Goal: Task Accomplishment & Management: Manage account settings

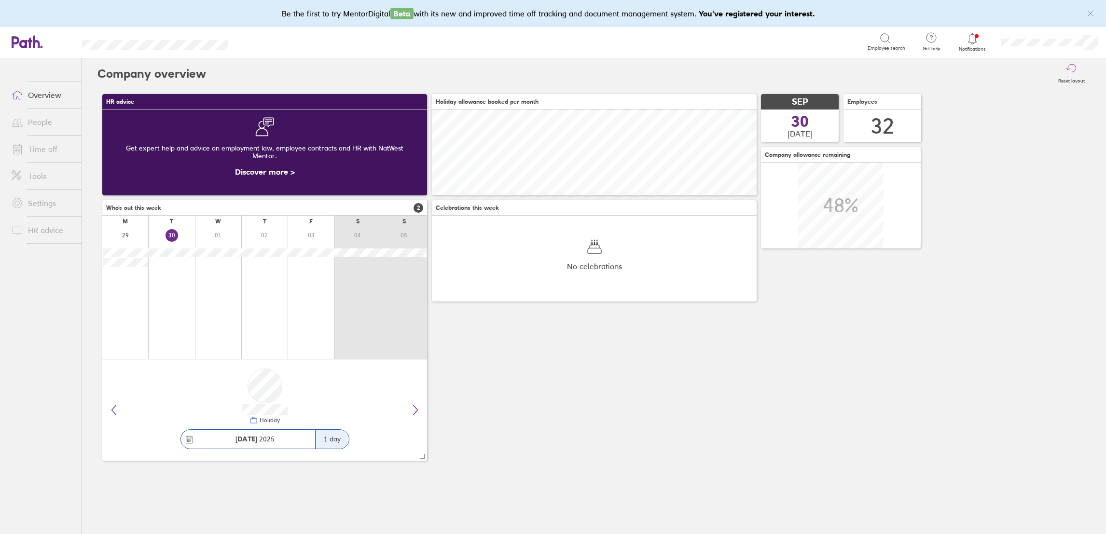
scroll to position [86, 325]
click at [45, 124] on link "People" at bounding box center [43, 121] width 78 height 19
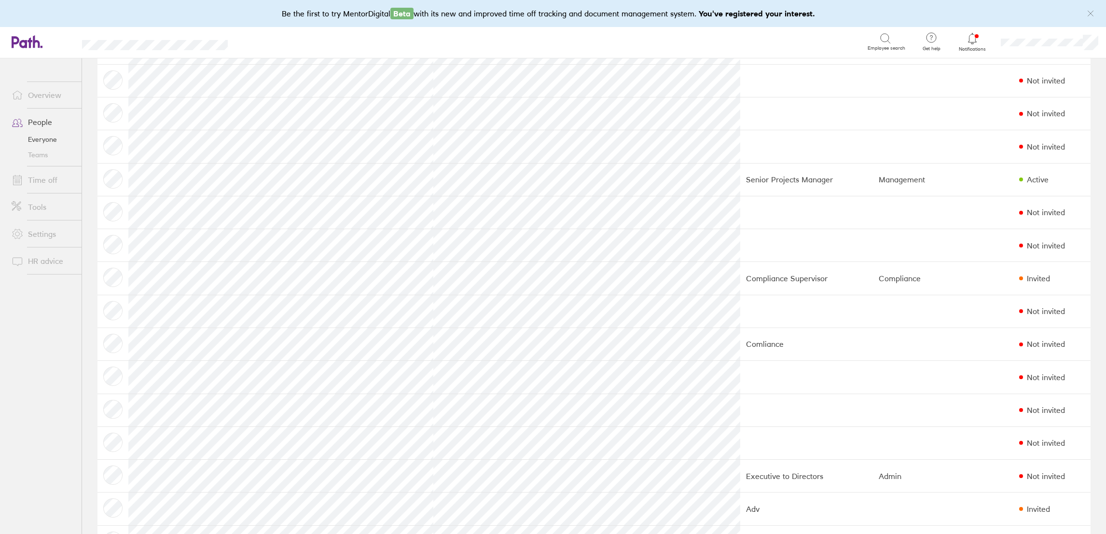
scroll to position [290, 0]
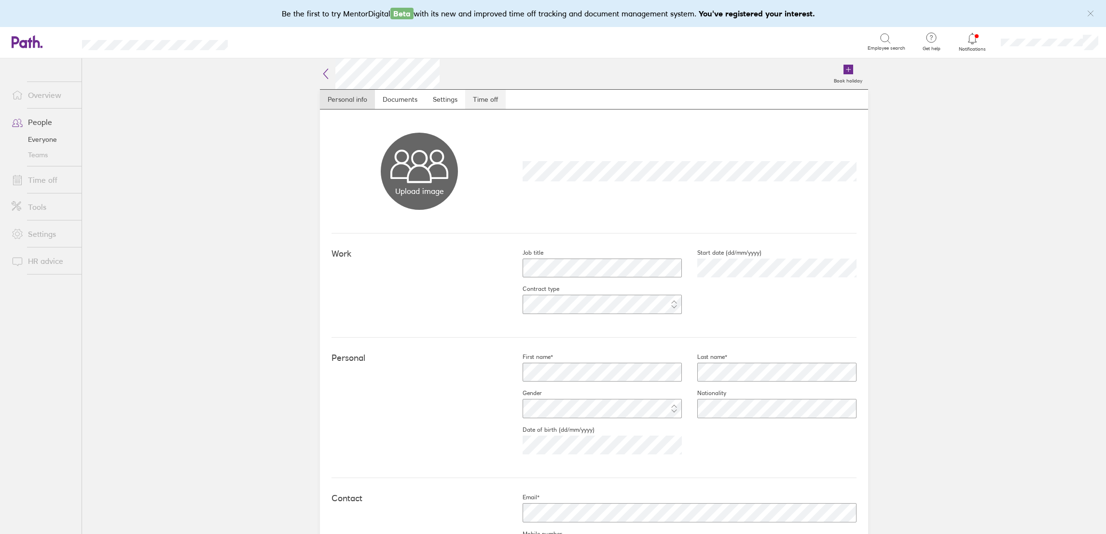
click at [490, 100] on link "Time off" at bounding box center [485, 99] width 41 height 19
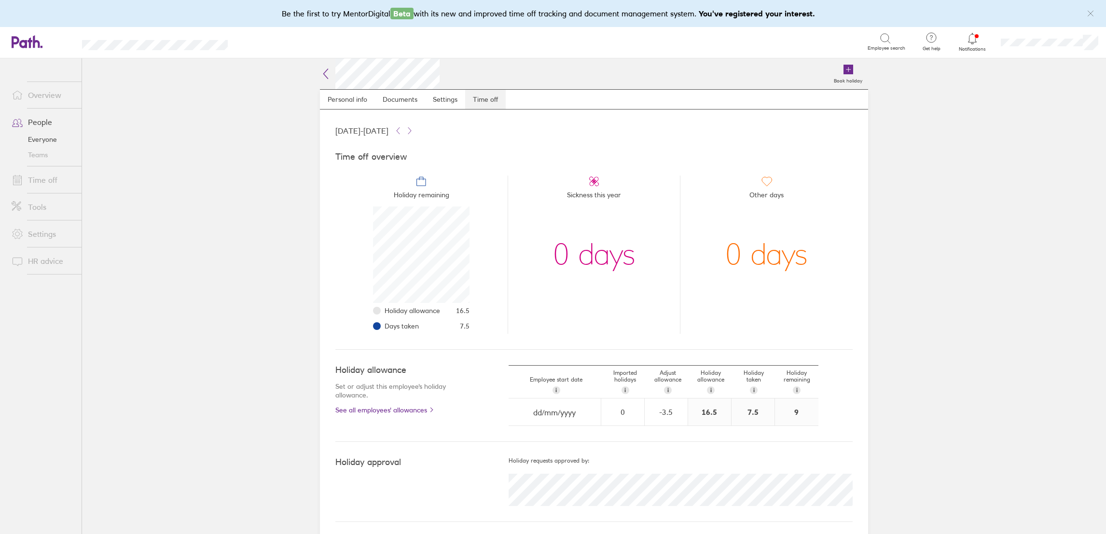
scroll to position [96, 96]
click at [28, 176] on link "Time off" at bounding box center [43, 179] width 78 height 19
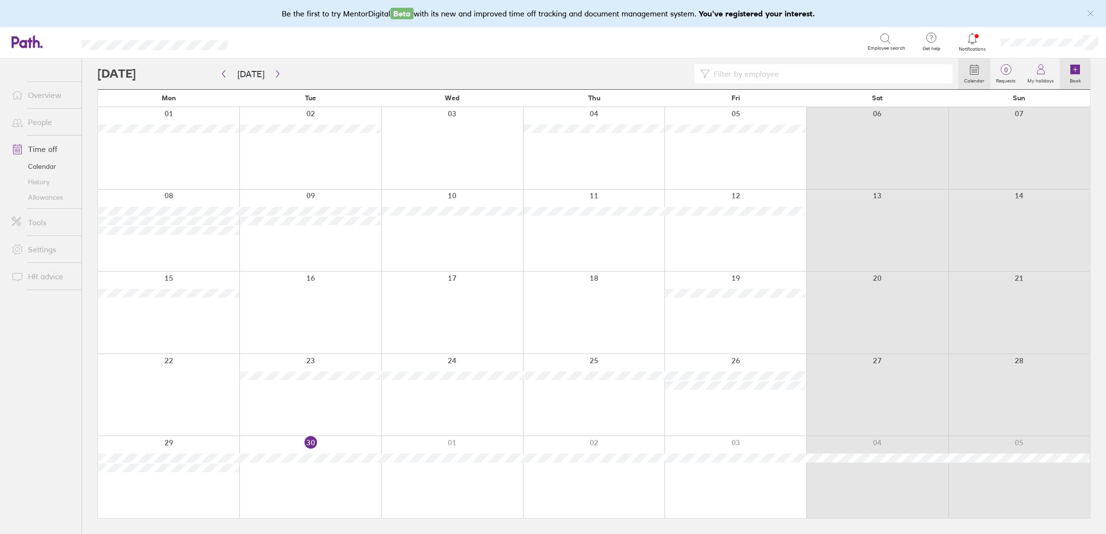
click at [1079, 70] on icon at bounding box center [1075, 70] width 10 height 10
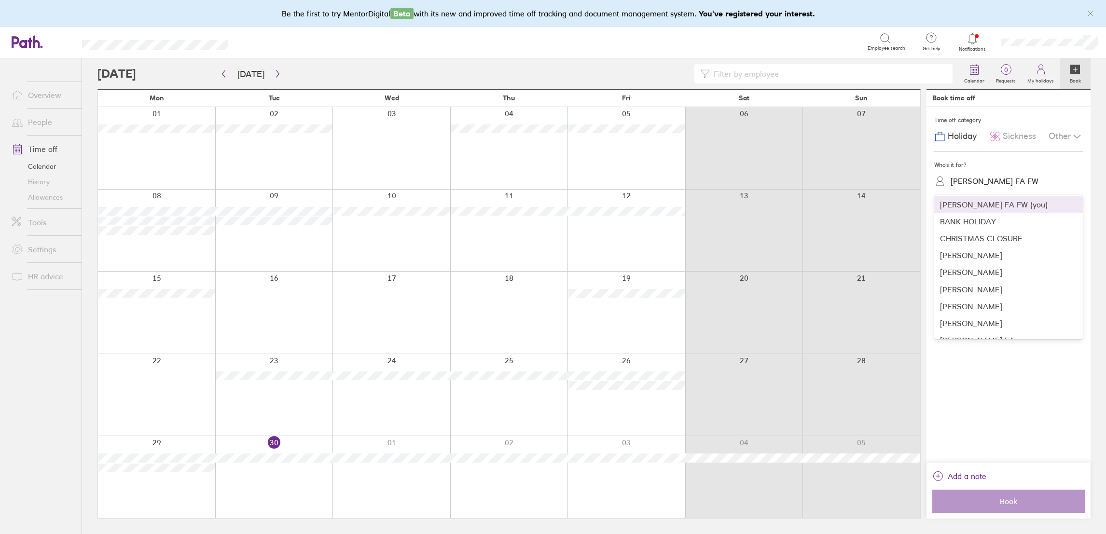
click at [991, 182] on div "[PERSON_NAME] FA FW" at bounding box center [995, 181] width 88 height 9
click at [991, 275] on div "[PERSON_NAME] FW FA" at bounding box center [1008, 276] width 149 height 17
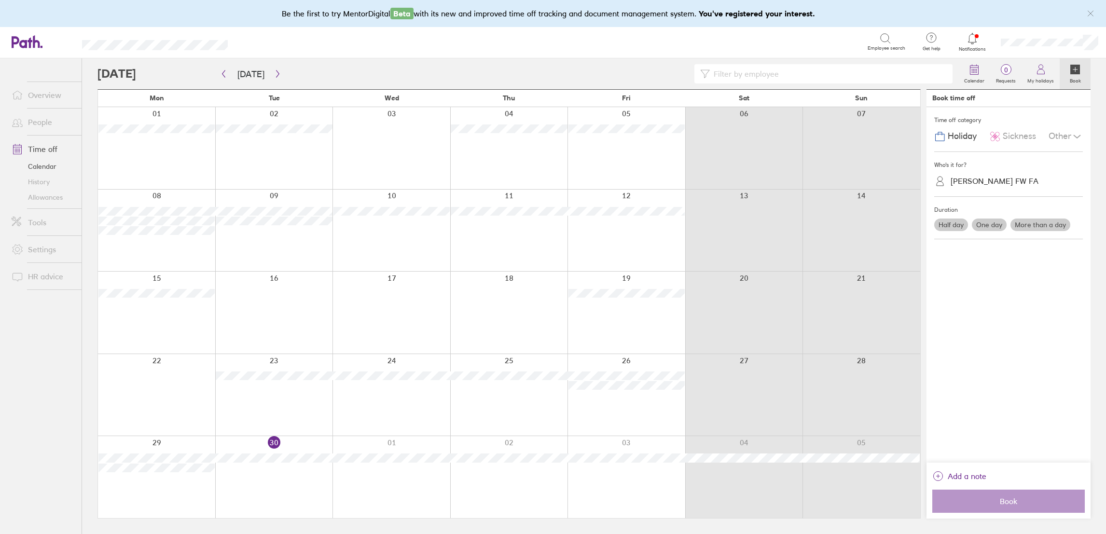
click at [979, 225] on label "One day" at bounding box center [989, 225] width 35 height 13
click at [0, 0] on input "One day" at bounding box center [0, 0] width 0 height 0
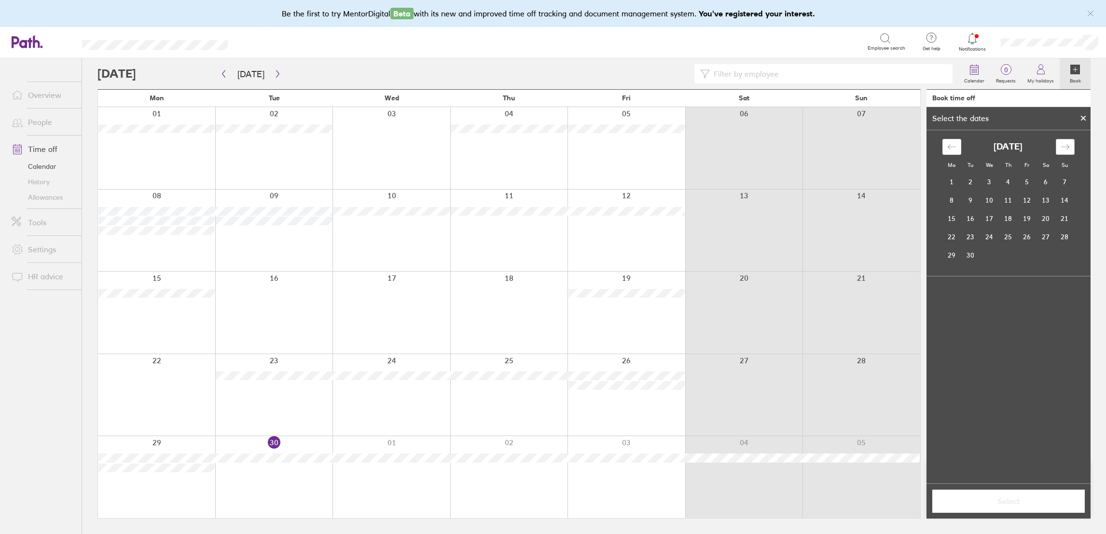
click at [1062, 151] on icon "Move forward to switch to the next month." at bounding box center [1065, 146] width 9 height 9
click at [952, 151] on icon "Move backward to switch to the previous month." at bounding box center [951, 146] width 9 height 9
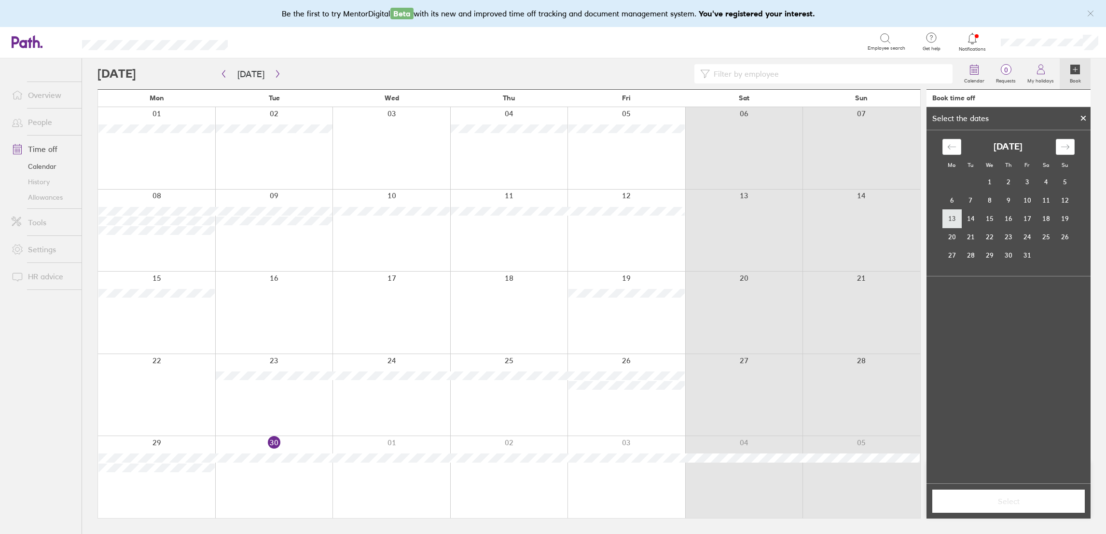
click at [951, 214] on td "13" at bounding box center [952, 218] width 19 height 18
click at [999, 498] on span "Select" at bounding box center [1008, 501] width 139 height 9
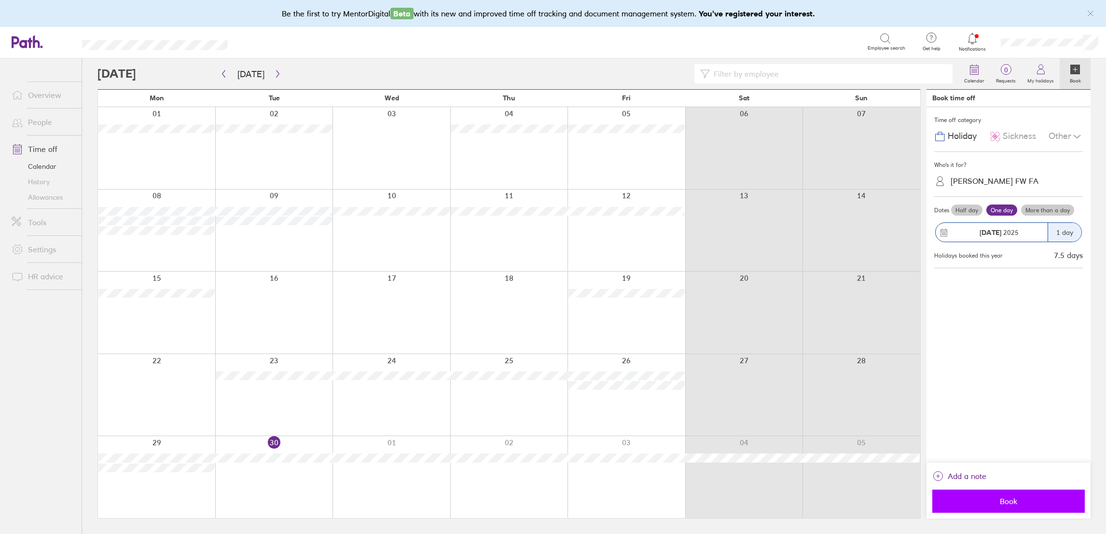
click at [1010, 498] on span "Book" at bounding box center [1008, 501] width 139 height 9
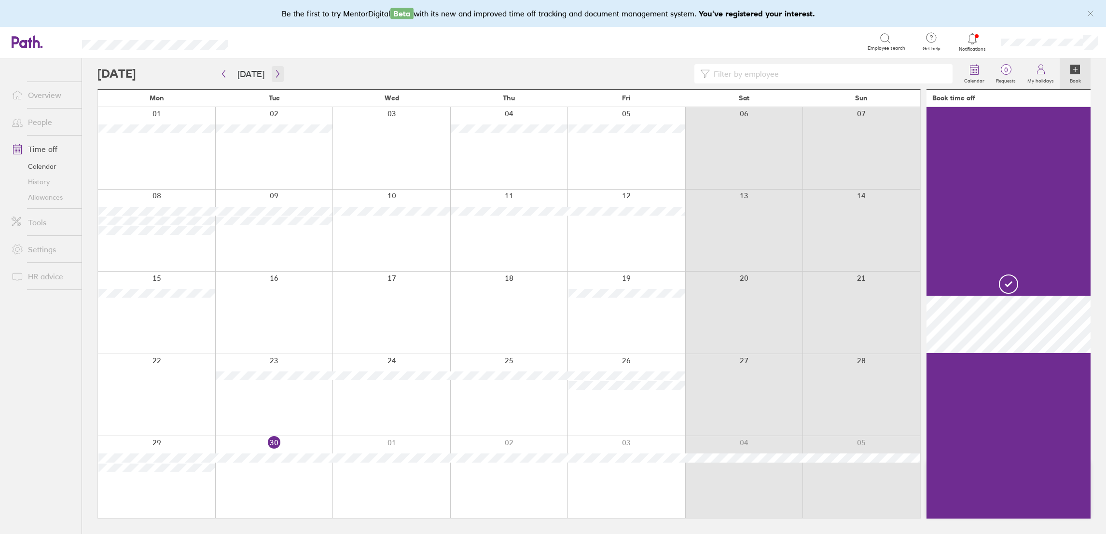
click at [276, 69] on button "button" at bounding box center [278, 74] width 12 height 16
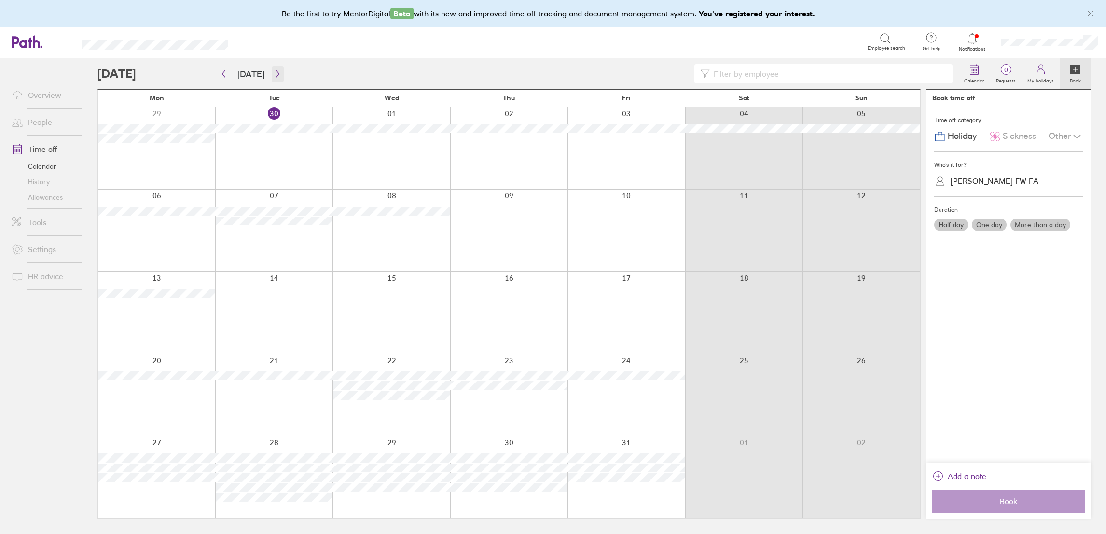
click at [276, 73] on icon "button" at bounding box center [277, 74] width 7 height 8
click at [995, 223] on label "One day" at bounding box center [989, 225] width 35 height 13
click at [0, 0] on input "One day" at bounding box center [0, 0] width 0 height 0
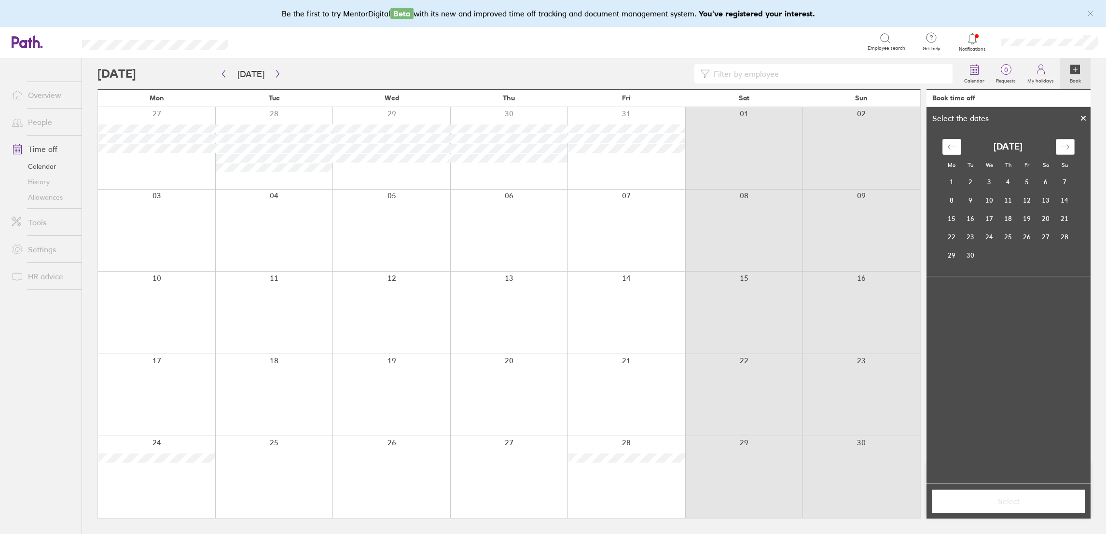
click at [1072, 146] on div "Move forward to switch to the next month." at bounding box center [1065, 147] width 19 height 16
click at [994, 248] on td "29" at bounding box center [989, 255] width 19 height 18
click at [1029, 501] on span "Select" at bounding box center [1008, 501] width 139 height 9
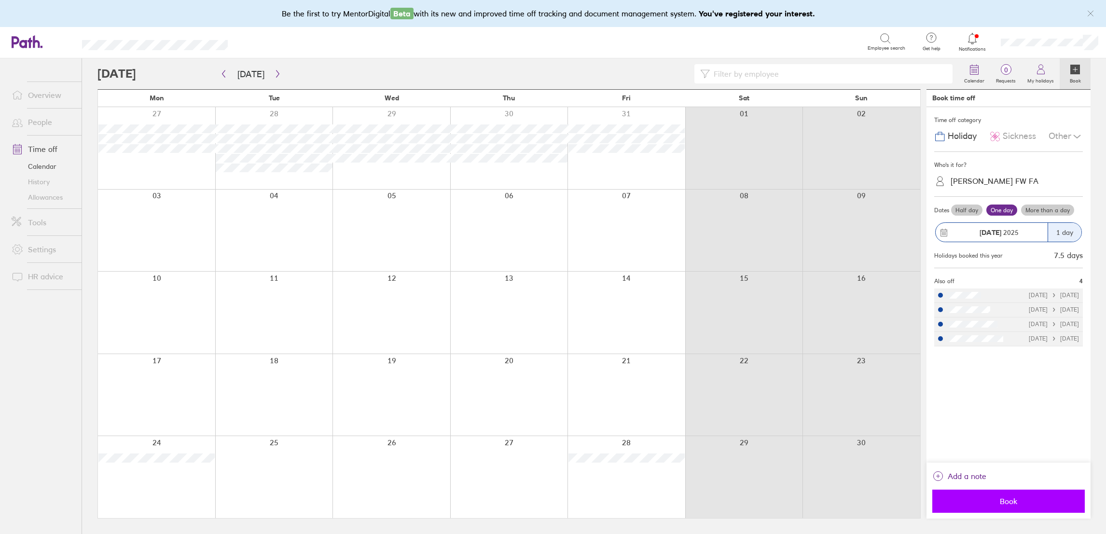
click at [1014, 499] on span "Book" at bounding box center [1008, 501] width 139 height 9
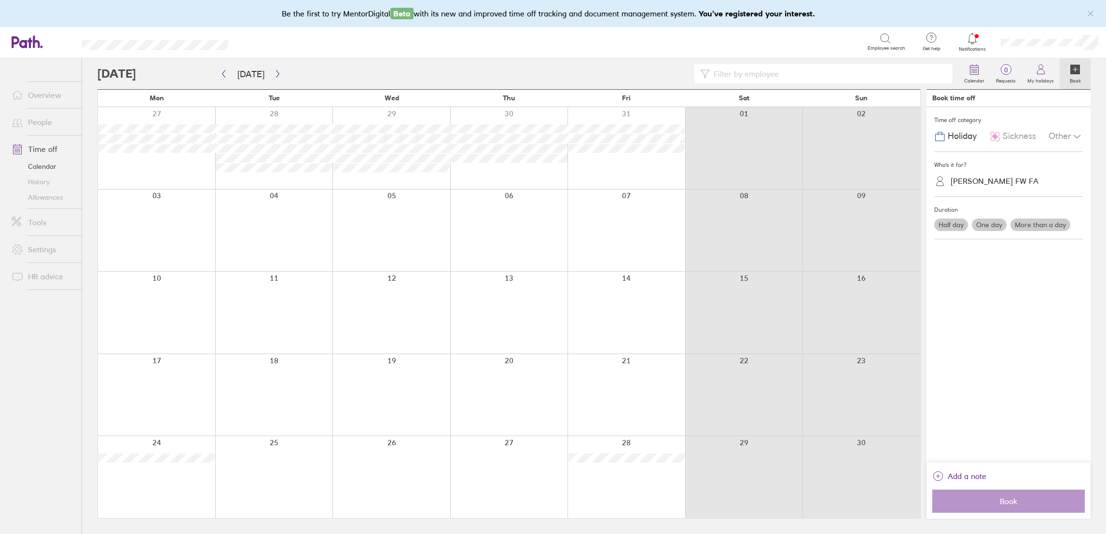
click at [1040, 223] on label "More than a day" at bounding box center [1041, 225] width 60 height 13
click at [0, 0] on input "More than a day" at bounding box center [0, 0] width 0 height 0
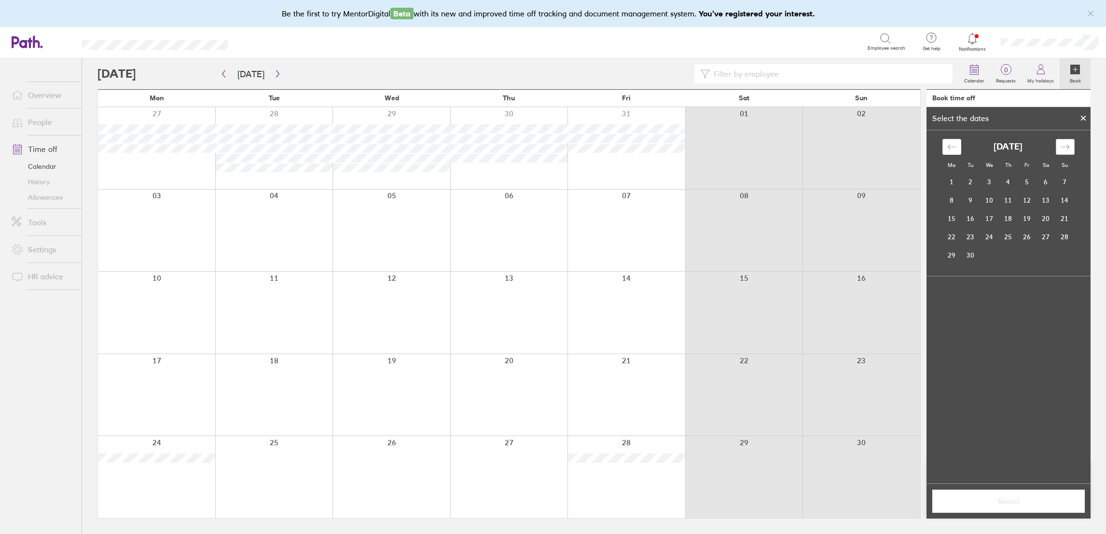
click at [1064, 150] on icon "Move forward to switch to the next month." at bounding box center [1065, 146] width 9 height 9
click at [948, 249] on td "24" at bounding box center [952, 255] width 19 height 18
click at [1006, 250] on td "27" at bounding box center [1008, 255] width 19 height 18
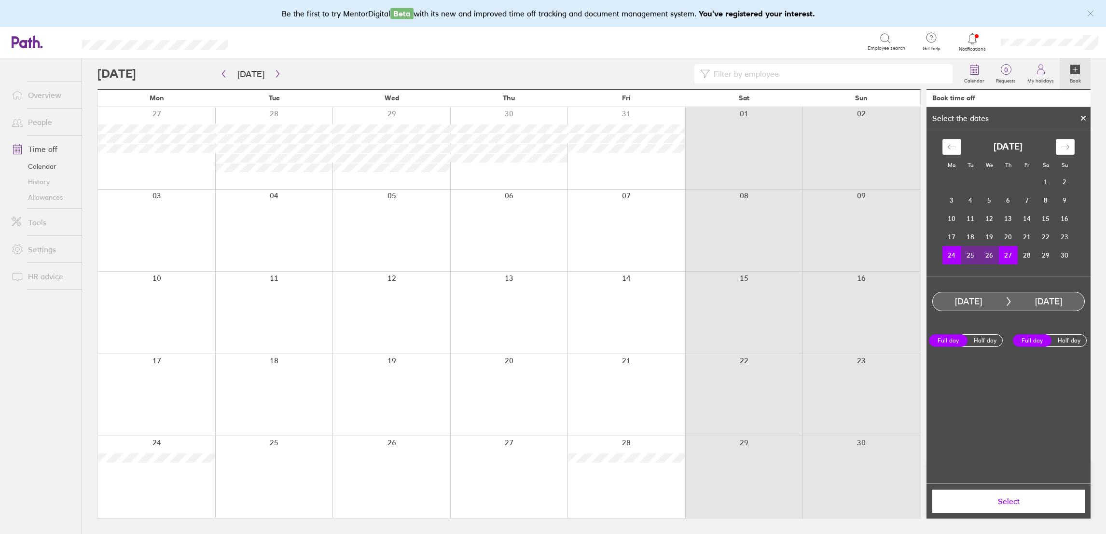
click at [1023, 498] on span "Select" at bounding box center [1008, 501] width 139 height 9
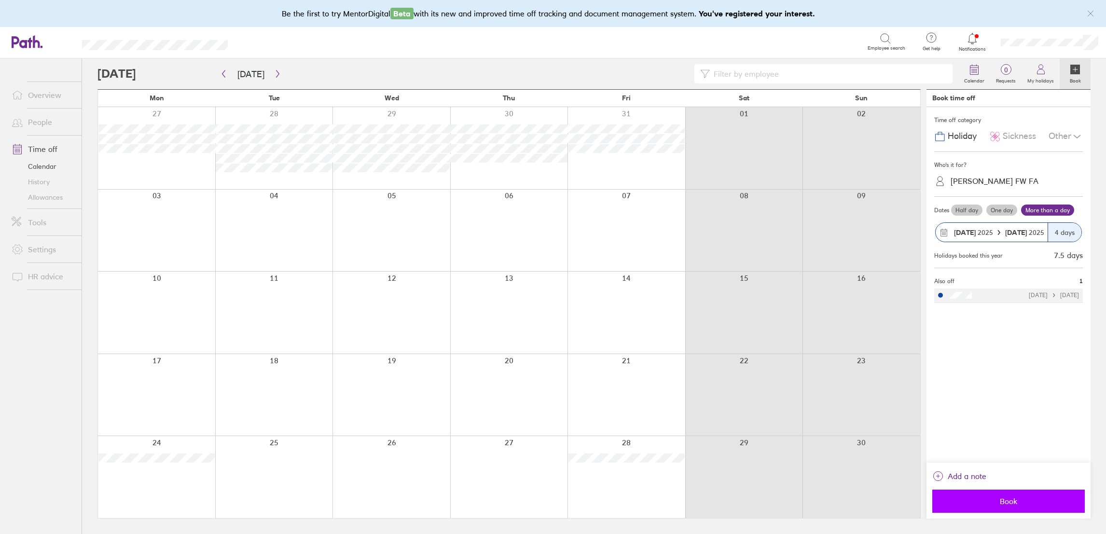
click at [1017, 498] on span "Book" at bounding box center [1008, 501] width 139 height 9
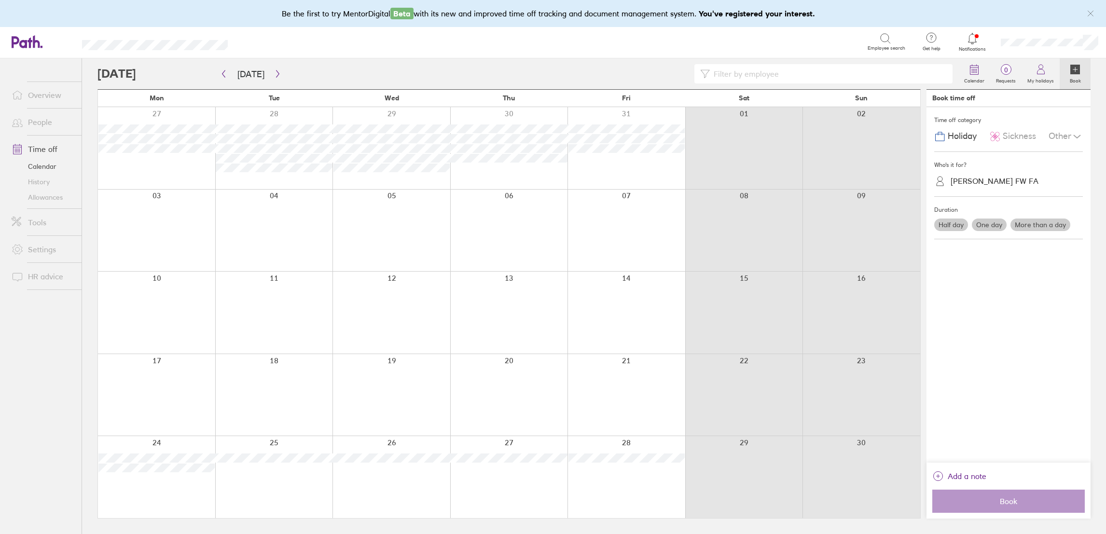
click at [952, 223] on label "Half day" at bounding box center [951, 225] width 34 height 13
click at [0, 0] on input "Half day" at bounding box center [0, 0] width 0 height 0
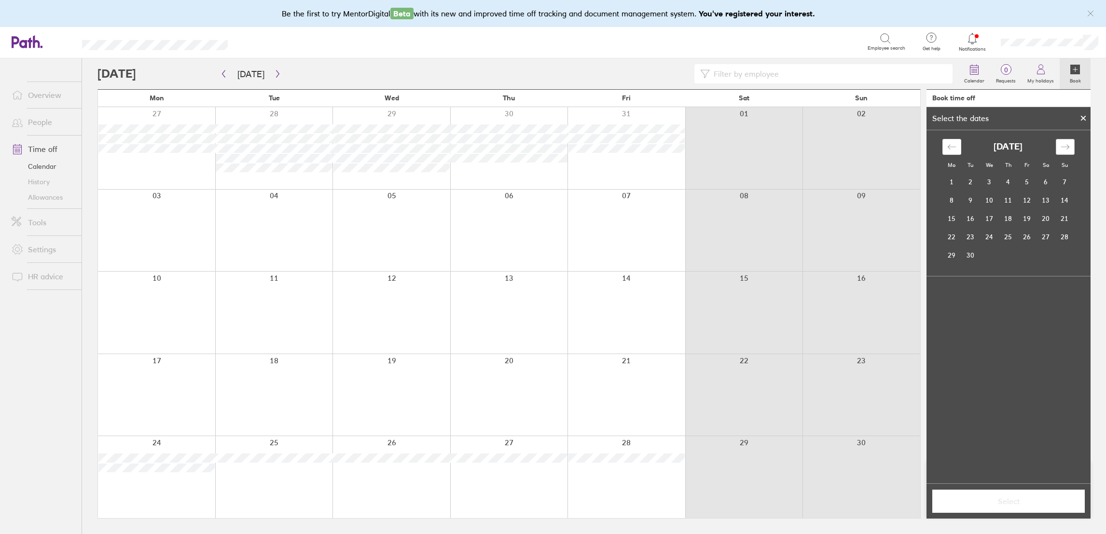
click at [1067, 145] on icon "Move forward to switch to the next month." at bounding box center [1065, 146] width 9 height 9
click at [1065, 146] on icon "Move forward to switch to the next month." at bounding box center [1065, 146] width 9 height 9
click at [1020, 206] on td "12" at bounding box center [1027, 200] width 19 height 18
click at [1020, 338] on label "Afternoon" at bounding box center [1027, 341] width 39 height 12
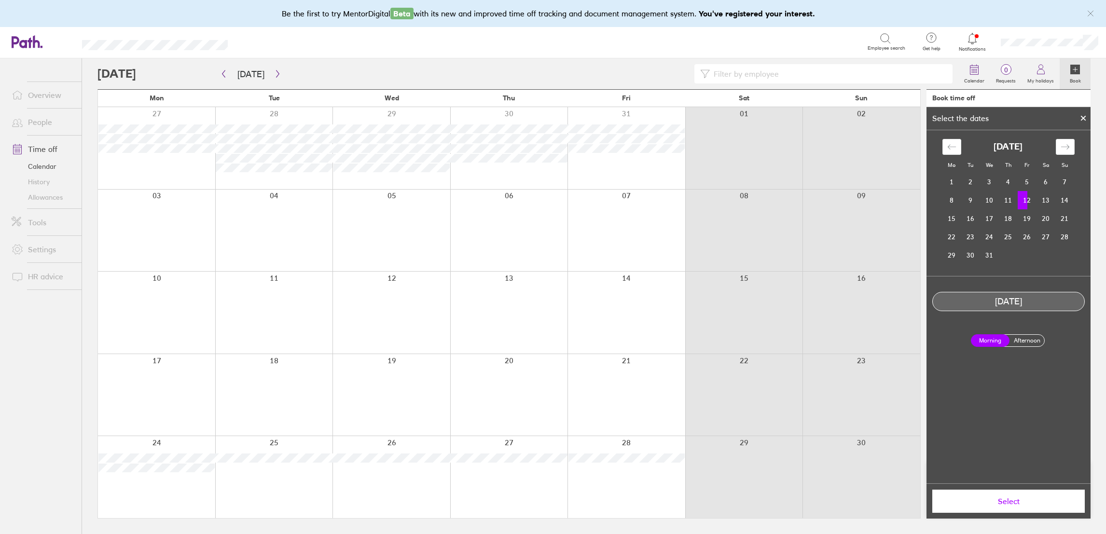
click at [0, 0] on input "Afternoon" at bounding box center [0, 0] width 0 height 0
click at [1010, 203] on td "11" at bounding box center [1008, 200] width 19 height 18
click at [1013, 501] on span "Select" at bounding box center [1008, 501] width 139 height 9
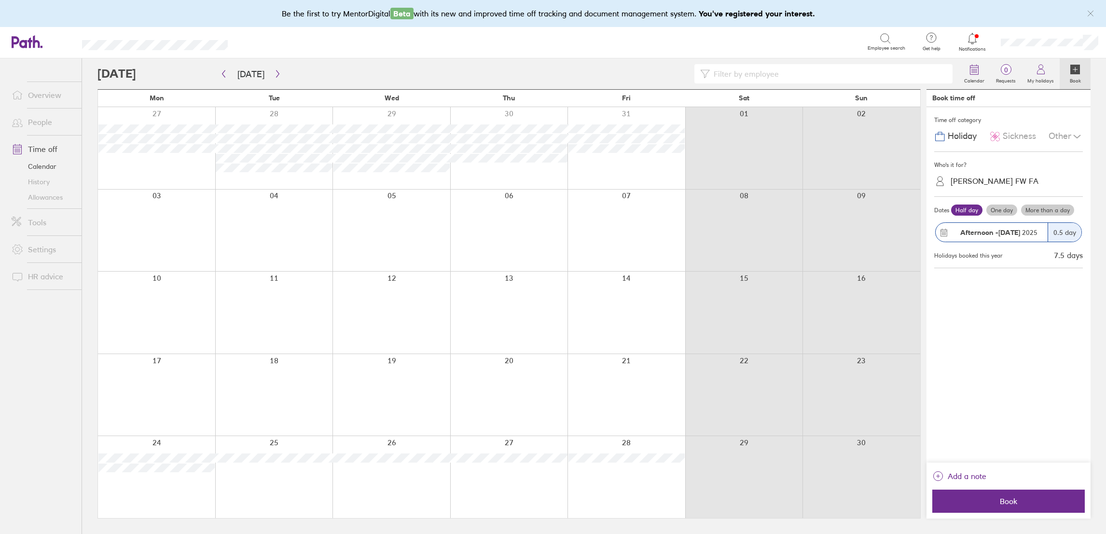
click at [952, 228] on div "Afternoon - [DATE]" at bounding box center [992, 232] width 112 height 19
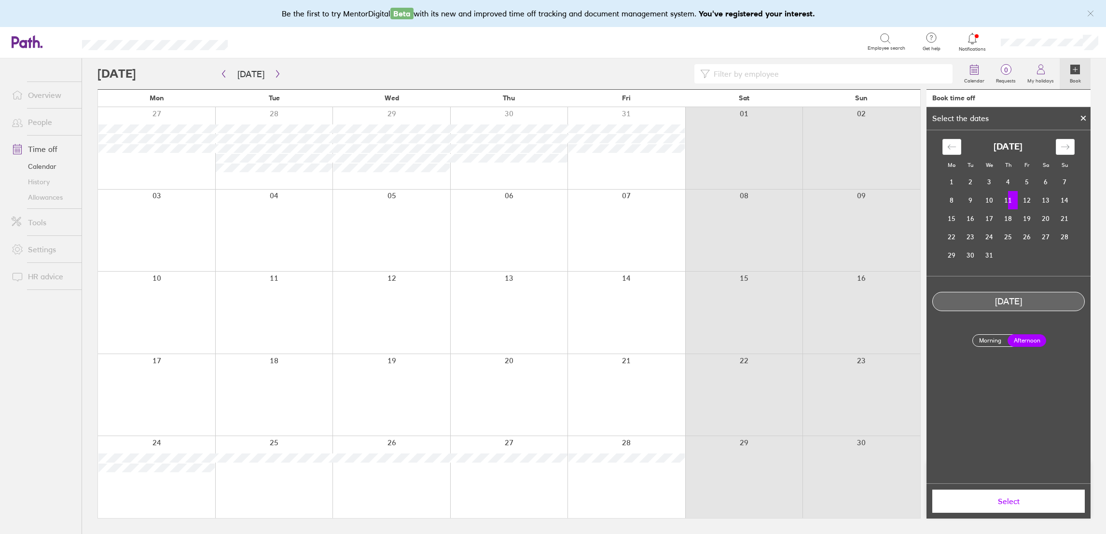
click at [1015, 502] on span "Select" at bounding box center [1008, 501] width 139 height 9
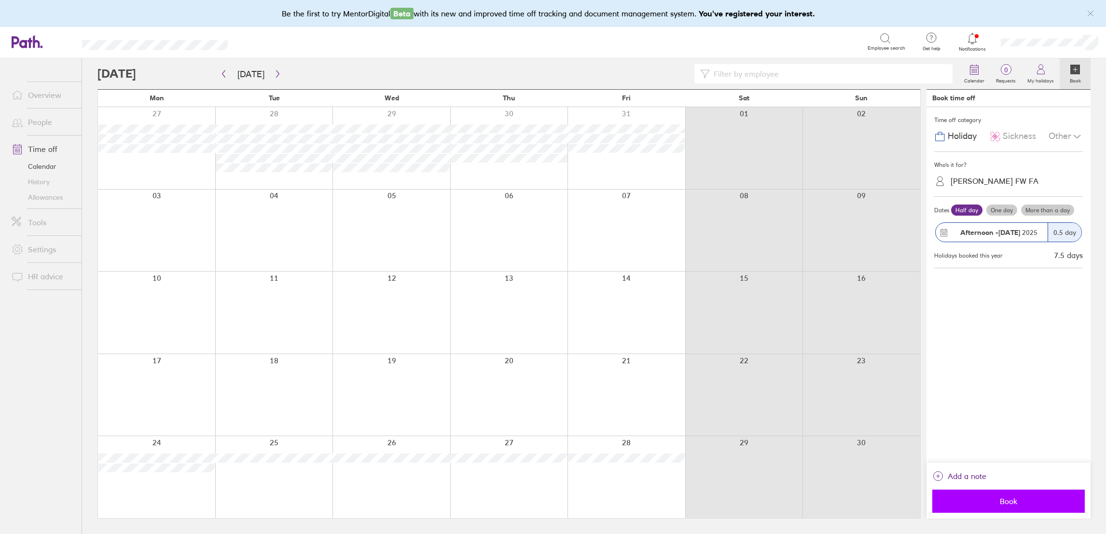
click at [1016, 501] on span "Book" at bounding box center [1008, 501] width 139 height 9
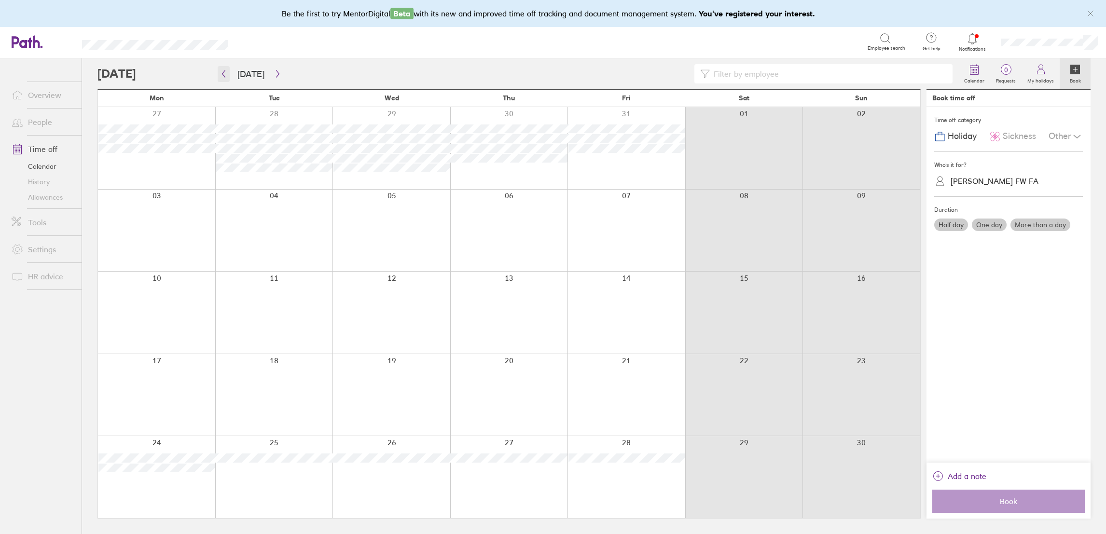
click at [227, 73] on button "button" at bounding box center [224, 74] width 12 height 16
click at [221, 77] on icon "button" at bounding box center [223, 74] width 7 height 8
click at [218, 76] on button "button" at bounding box center [224, 74] width 12 height 16
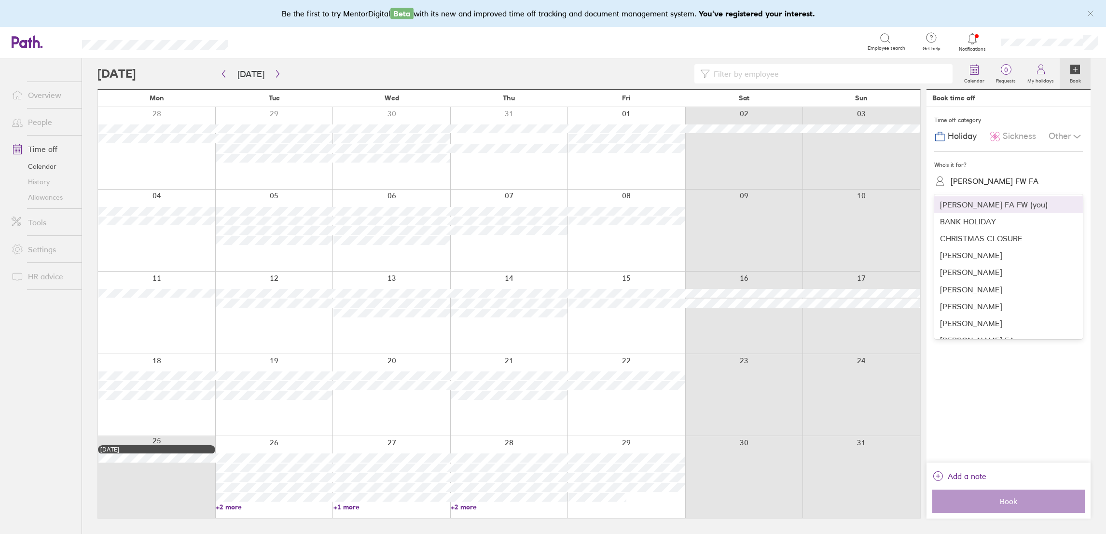
click at [989, 179] on div "[PERSON_NAME] FW FA" at bounding box center [995, 181] width 88 height 9
click at [976, 252] on div "[PERSON_NAME]" at bounding box center [1008, 251] width 149 height 17
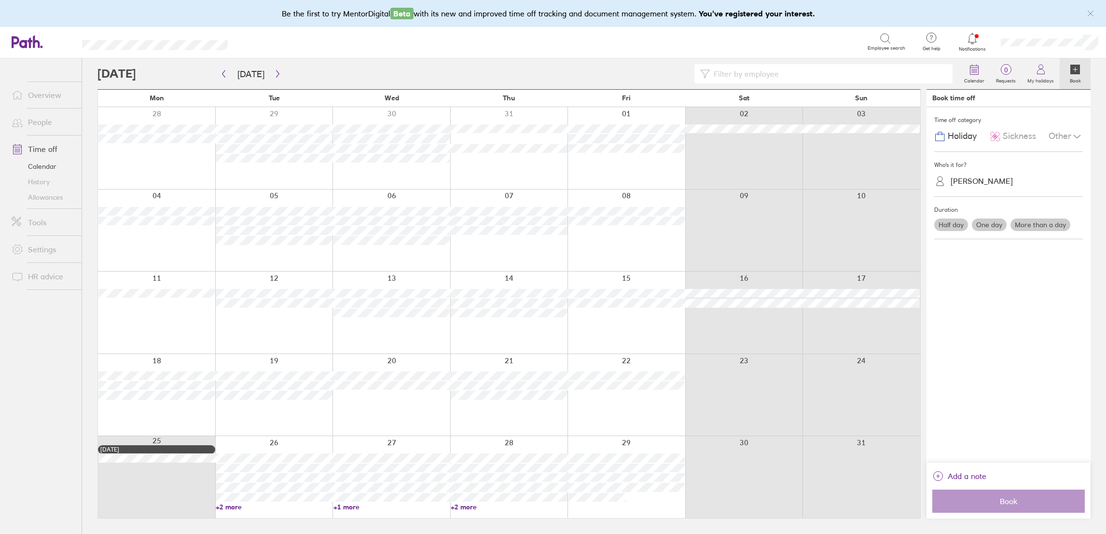
click at [1030, 226] on label "More than a day" at bounding box center [1041, 225] width 60 height 13
click at [0, 0] on input "More than a day" at bounding box center [0, 0] width 0 height 0
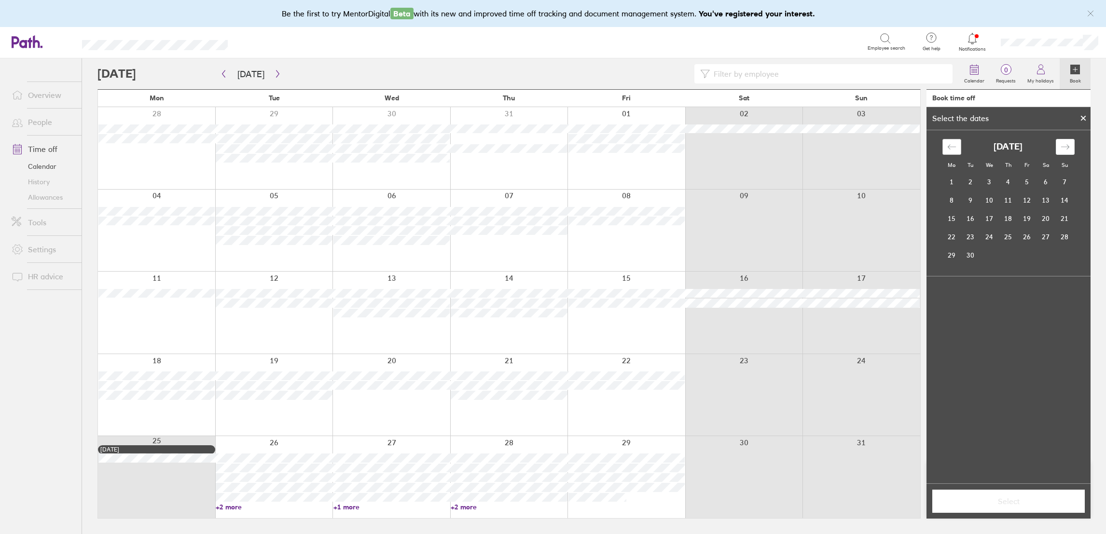
click at [954, 150] on icon "Move backward to switch to the previous month." at bounding box center [951, 146] width 9 height 9
click at [950, 202] on td "4" at bounding box center [952, 200] width 19 height 18
click at [1021, 199] on td "8" at bounding box center [1027, 200] width 19 height 18
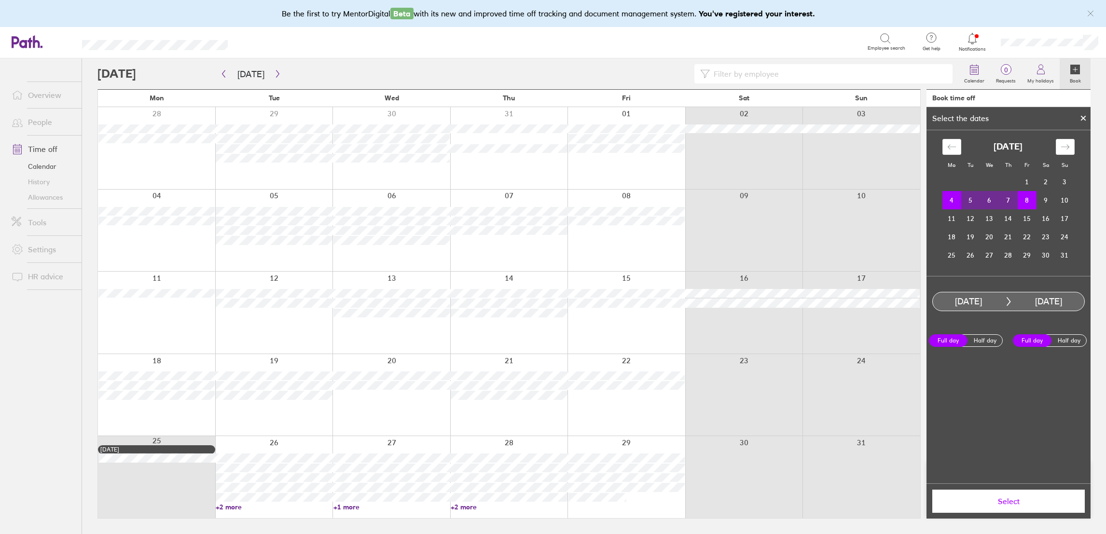
click at [1017, 494] on button "Select" at bounding box center [1008, 501] width 153 height 23
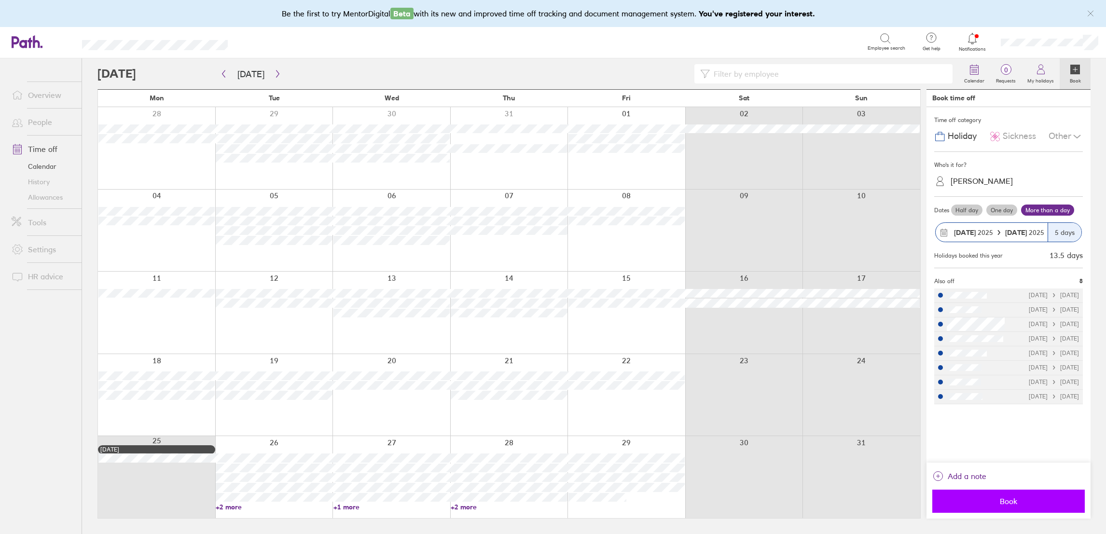
click at [1023, 493] on button "Book" at bounding box center [1008, 501] width 153 height 23
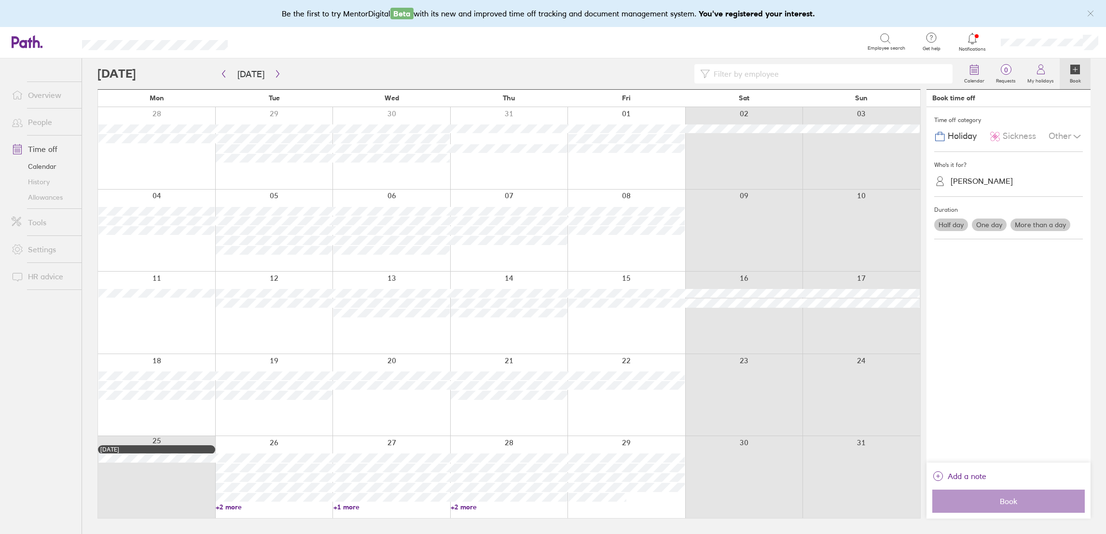
click at [53, 117] on link "People" at bounding box center [43, 121] width 78 height 19
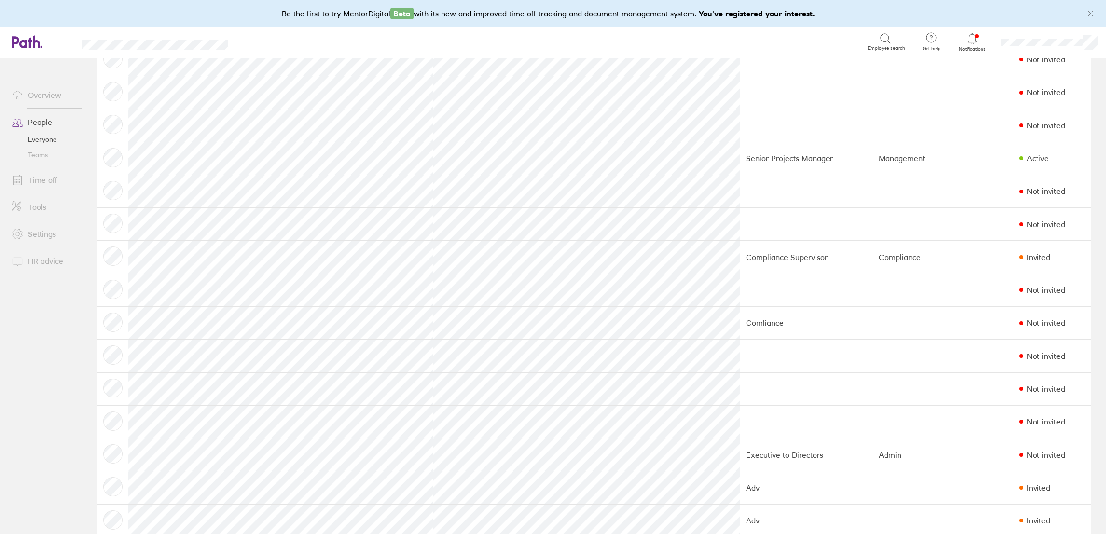
scroll to position [227, 0]
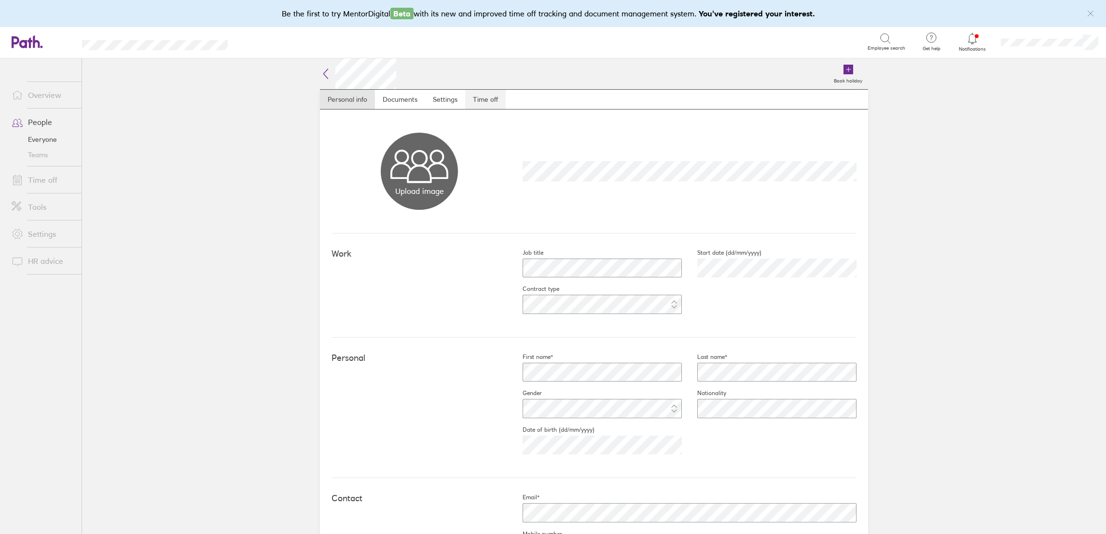
click at [476, 92] on link "Time off" at bounding box center [485, 99] width 41 height 19
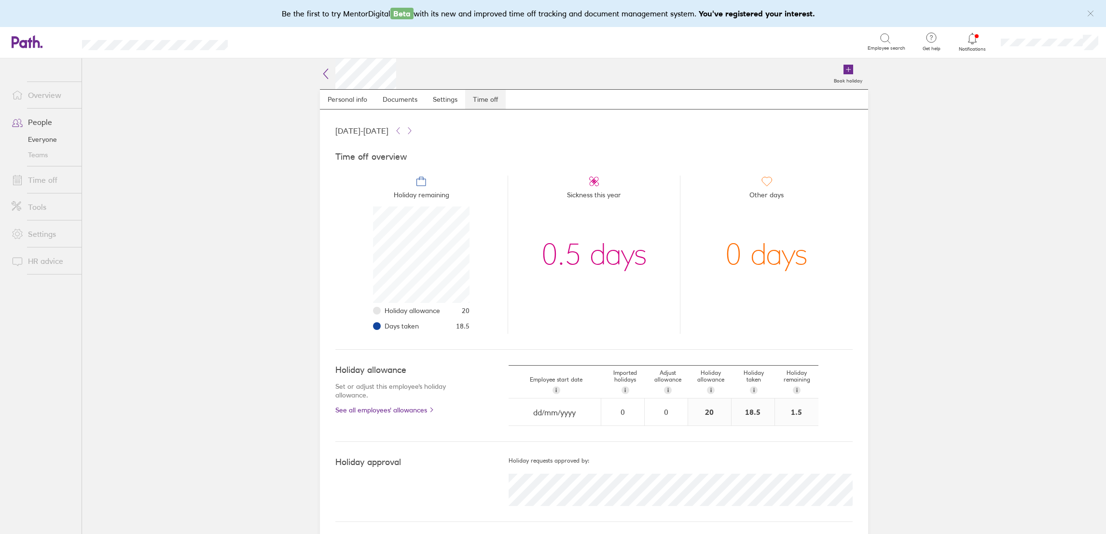
scroll to position [96, 96]
click at [47, 176] on link "Time off" at bounding box center [43, 179] width 78 height 19
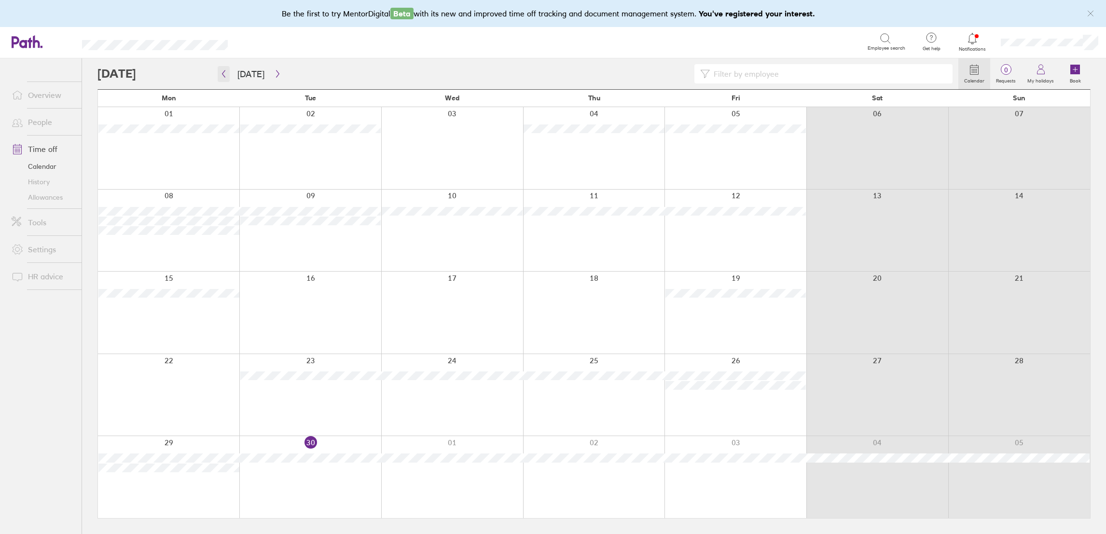
click at [227, 73] on button "button" at bounding box center [224, 74] width 12 height 16
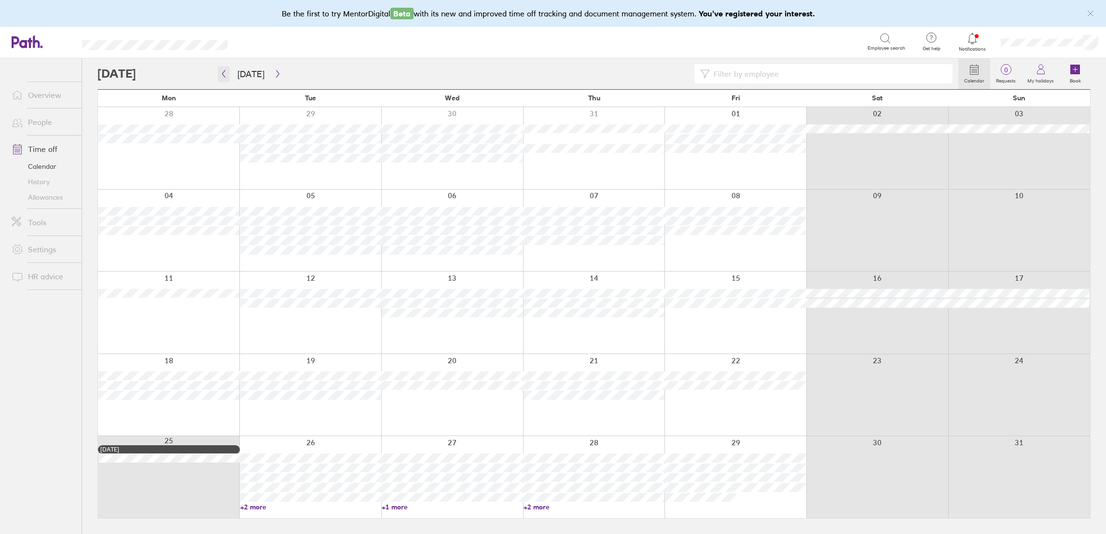
click at [222, 74] on icon "button" at bounding box center [223, 73] width 3 height 7
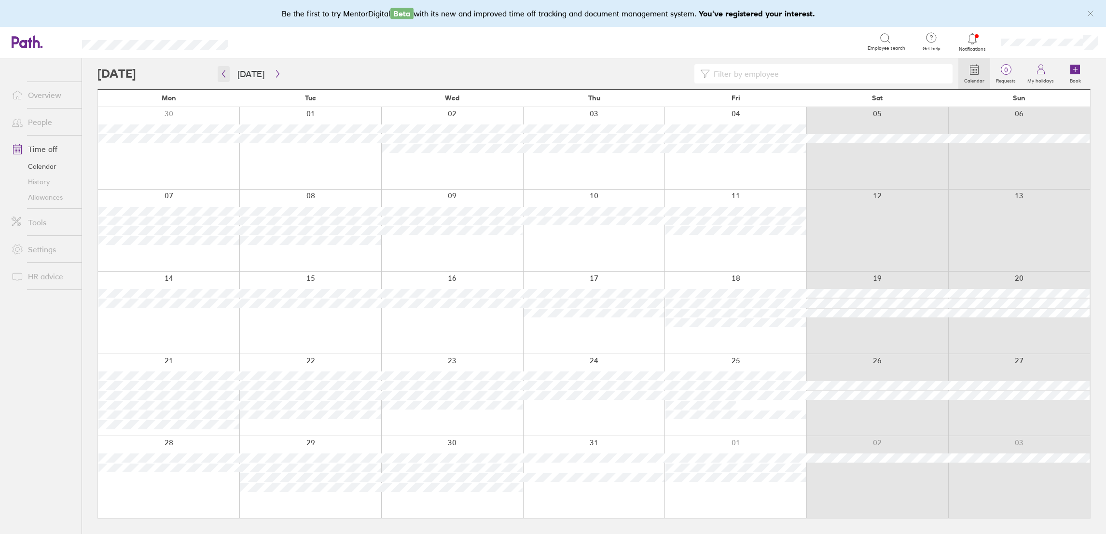
click at [226, 73] on icon "button" at bounding box center [223, 74] width 7 height 8
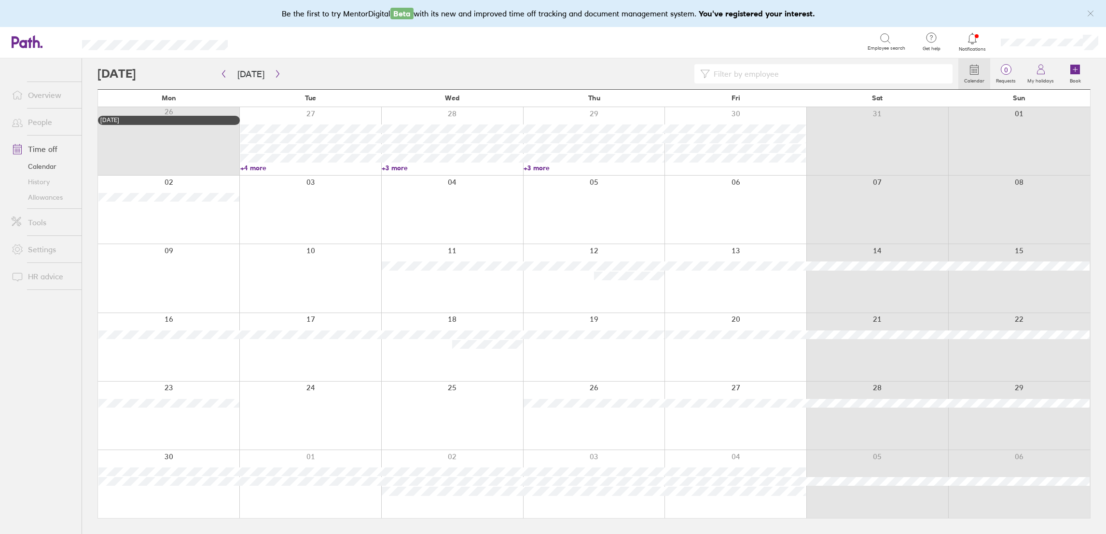
click at [215, 76] on div at bounding box center [527, 73] width 861 height 19
click at [221, 73] on icon "button" at bounding box center [223, 74] width 7 height 8
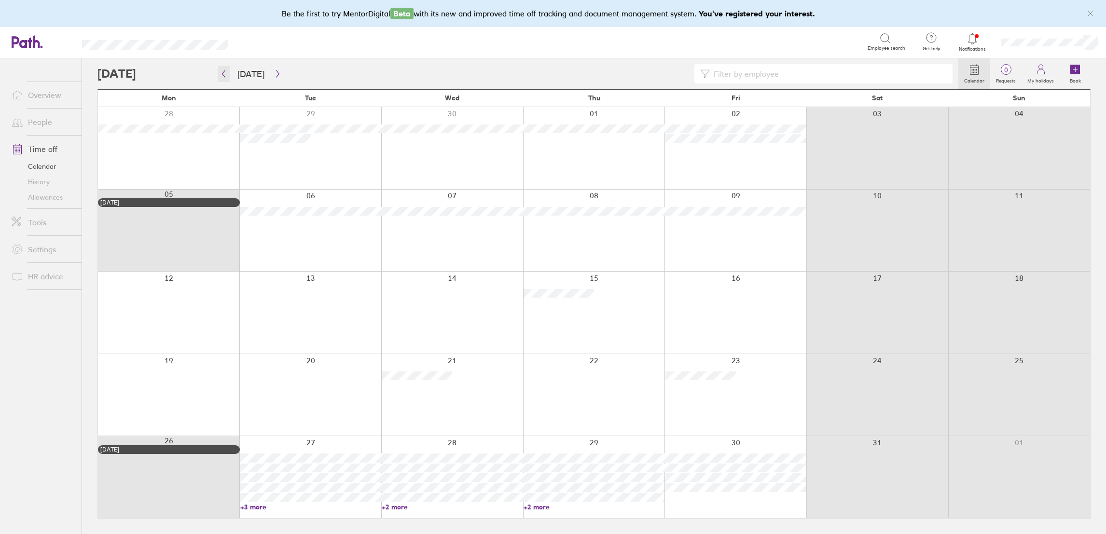
click at [222, 78] on button "button" at bounding box center [224, 74] width 12 height 16
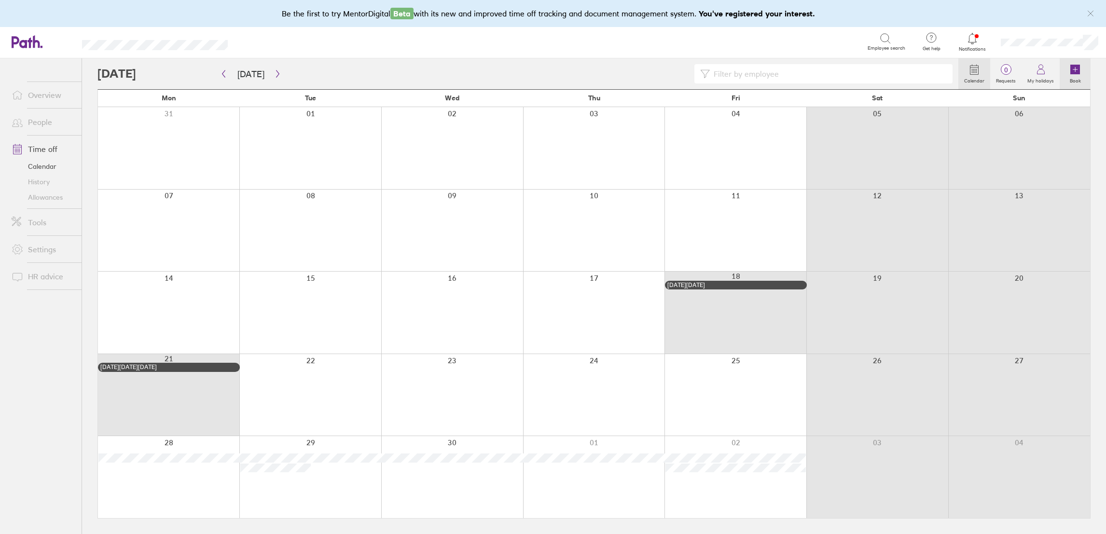
click at [1070, 74] on icon at bounding box center [1075, 70] width 10 height 10
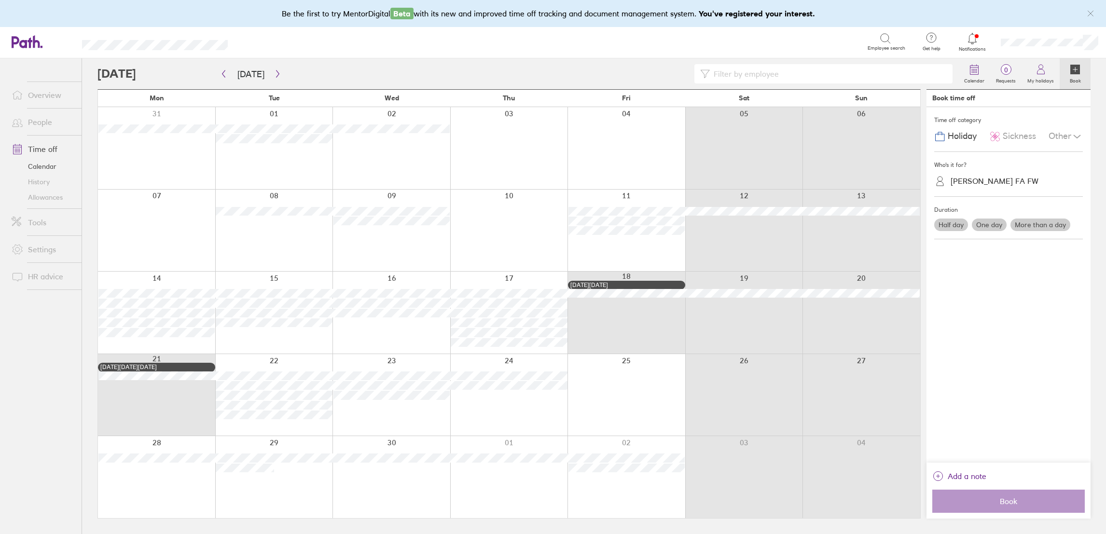
click at [1071, 74] on icon at bounding box center [1075, 70] width 10 height 10
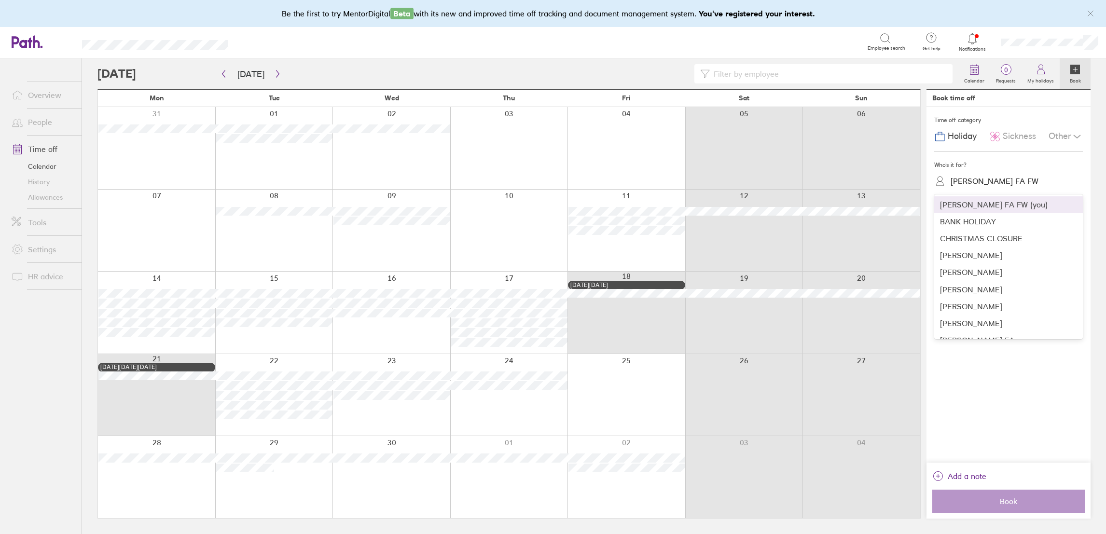
click at [987, 178] on div "[PERSON_NAME] FA FW" at bounding box center [1014, 181] width 137 height 15
click at [983, 249] on div "[PERSON_NAME]" at bounding box center [1008, 251] width 149 height 17
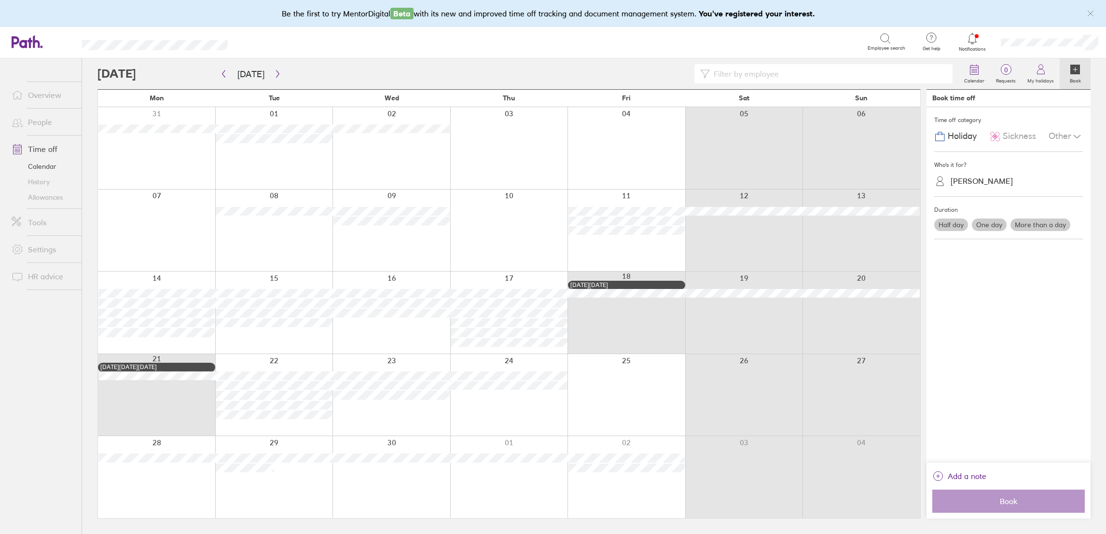
click at [989, 227] on label "One day" at bounding box center [989, 225] width 35 height 13
click at [0, 0] on input "One day" at bounding box center [0, 0] width 0 height 0
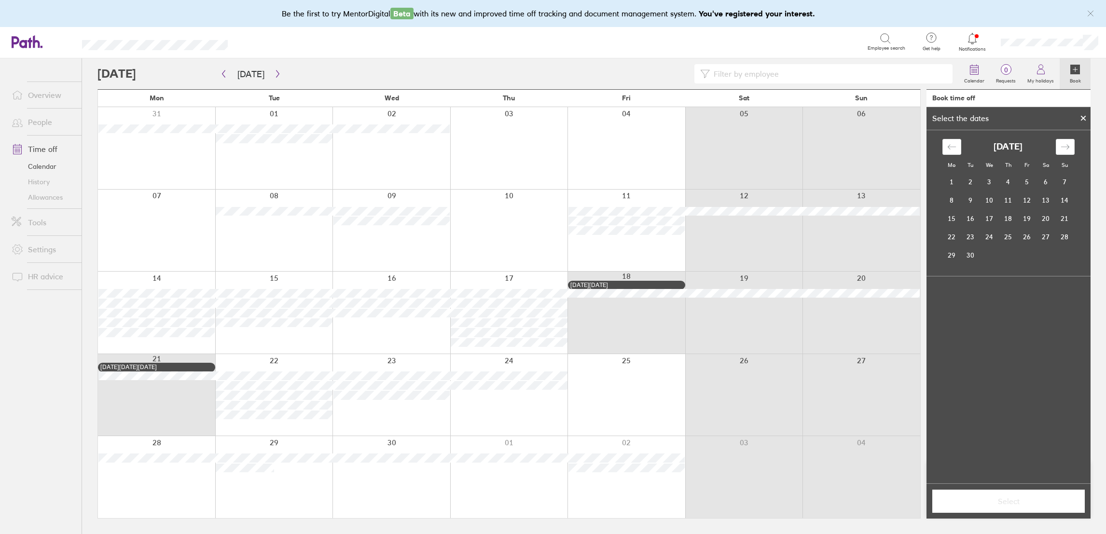
click at [963, 141] on div "[DATE]" at bounding box center [1009, 147] width 132 height 16
click at [952, 147] on icon "Move backward to switch to the previous month." at bounding box center [951, 146] width 8 height 5
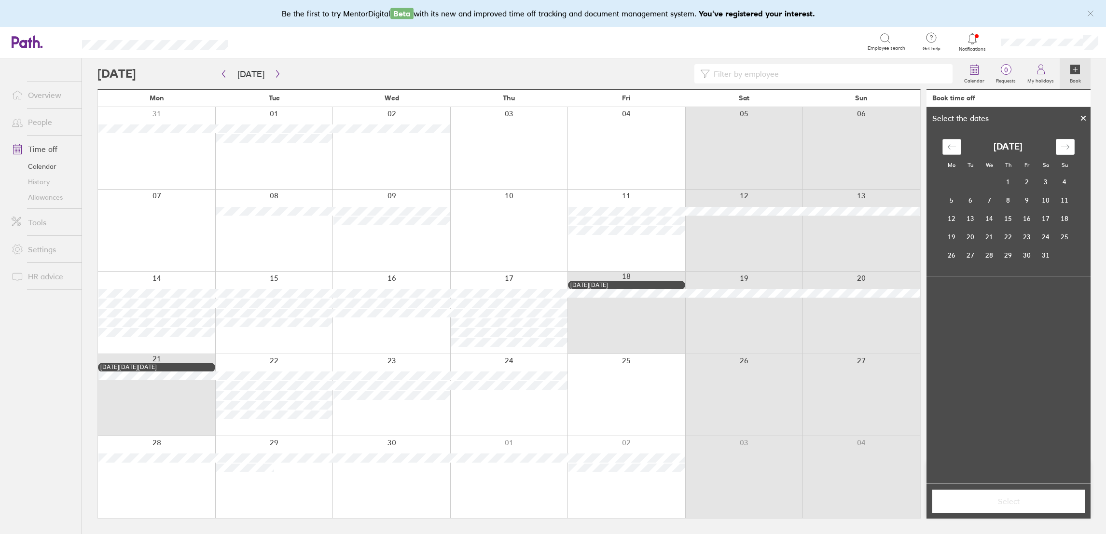
click at [951, 147] on icon "Move backward to switch to the previous month." at bounding box center [951, 146] width 8 height 5
click at [969, 234] on td "22" at bounding box center [970, 237] width 19 height 18
click at [994, 499] on span "Select" at bounding box center [1008, 501] width 139 height 9
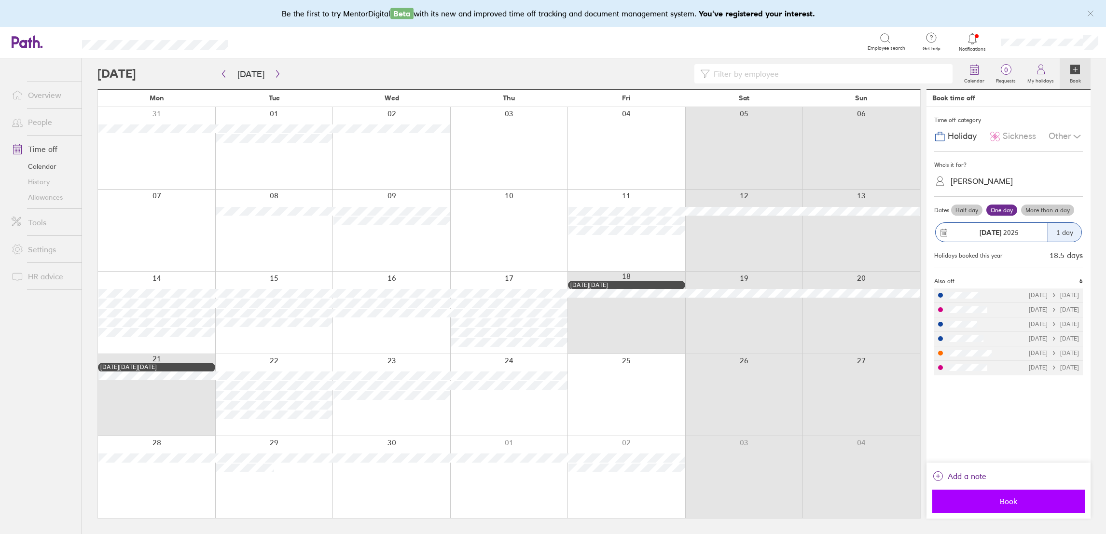
click at [1027, 498] on span "Book" at bounding box center [1008, 501] width 139 height 9
